Goal: Task Accomplishment & Management: Manage account settings

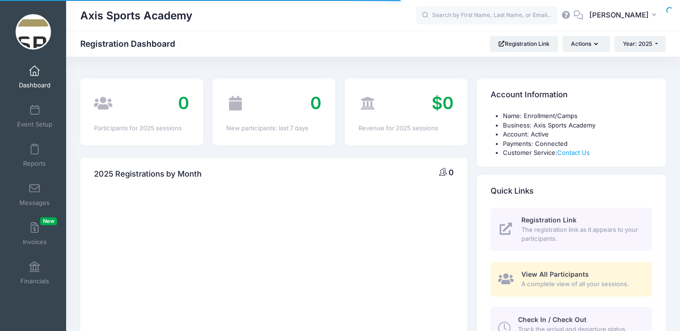
select select
click at [34, 109] on span at bounding box center [34, 110] width 0 height 10
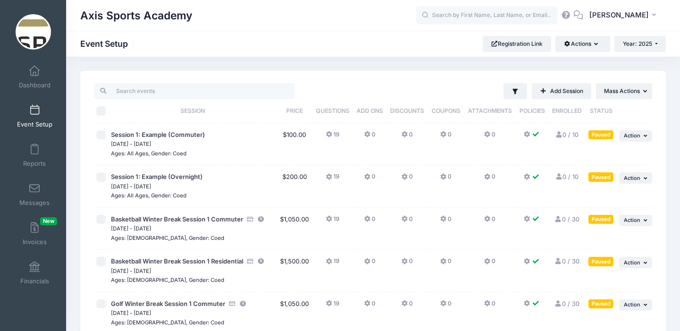
click at [372, 133] on button "0" at bounding box center [369, 137] width 11 height 14
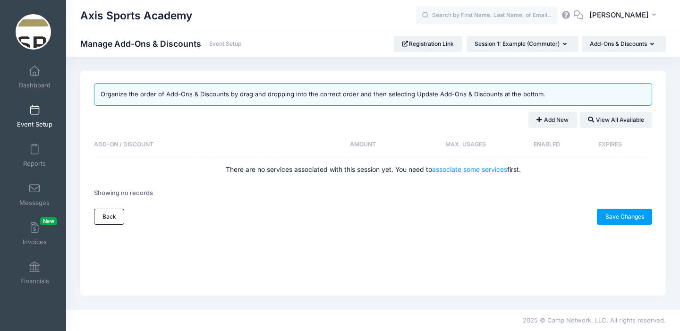
click at [36, 116] on link "Event Setup" at bounding box center [34, 116] width 45 height 33
